Goal: Task Accomplishment & Management: Complete application form

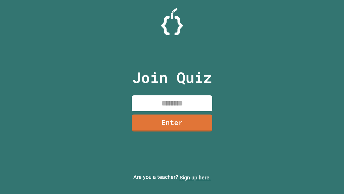
click at [195, 177] on link "Sign up here." at bounding box center [195, 177] width 31 height 6
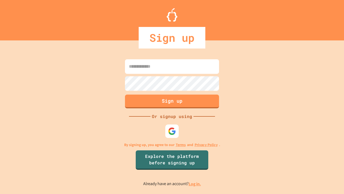
click at [195, 184] on link "Log in." at bounding box center [195, 184] width 12 height 6
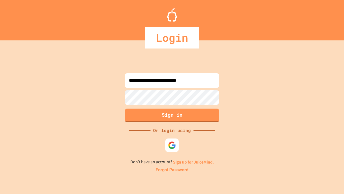
type input "**********"
